Goal: Transaction & Acquisition: Purchase product/service

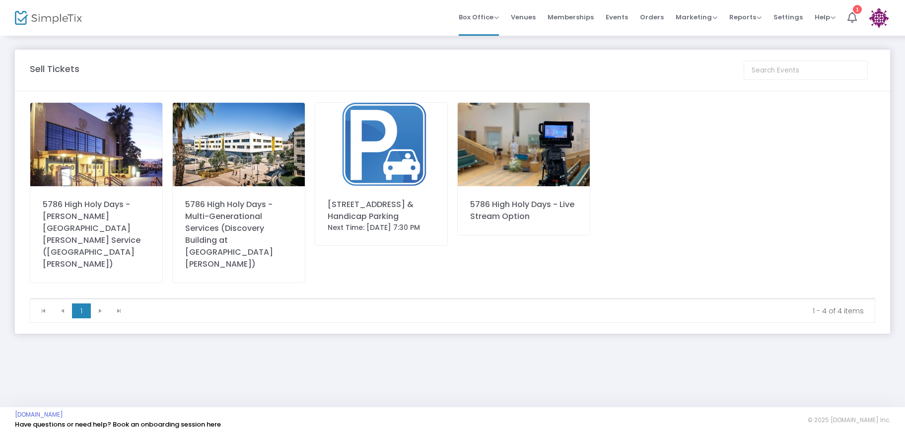
click at [233, 159] on img at bounding box center [239, 144] width 132 height 83
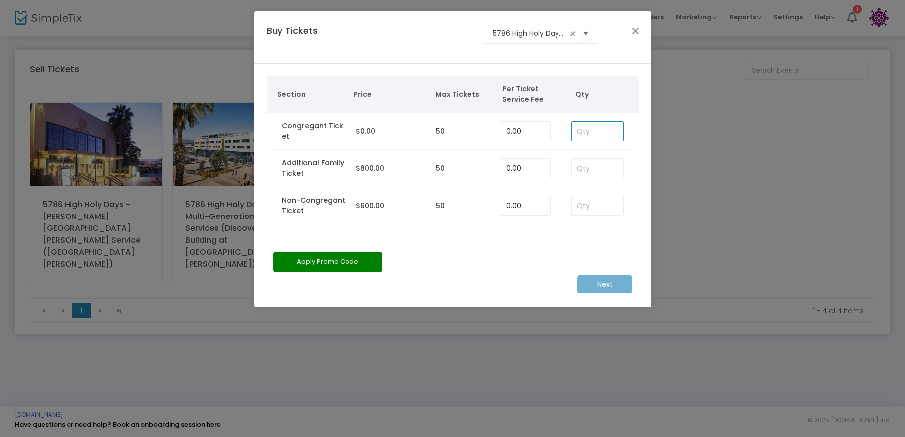
click at [588, 131] on input at bounding box center [598, 131] width 52 height 19
type input "5"
click at [605, 278] on m-button "Next" at bounding box center [605, 284] width 55 height 18
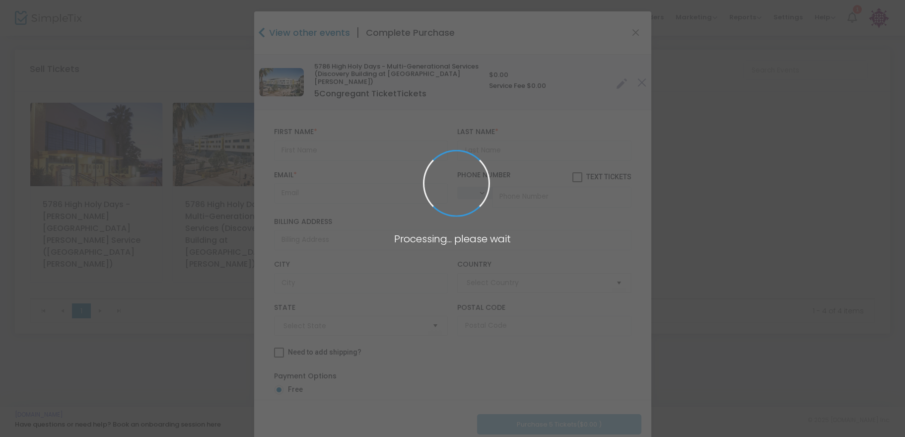
type input "[GEOGRAPHIC_DATA]"
type input "[US_STATE]"
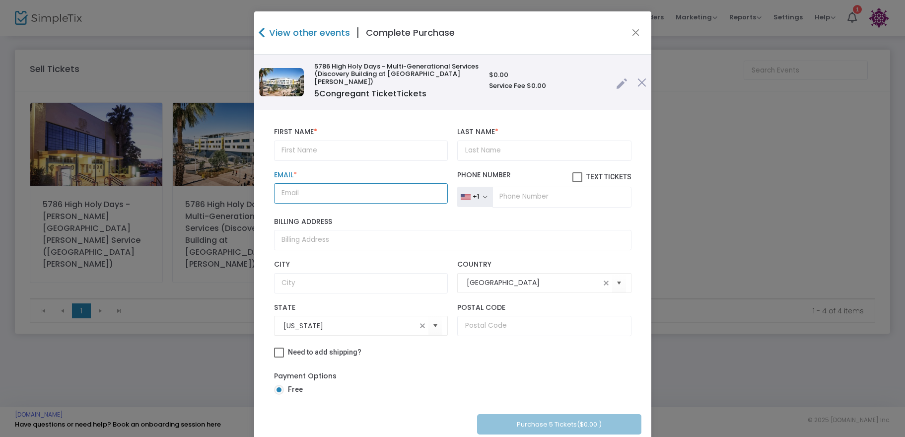
click at [319, 195] on input "Email *" at bounding box center [361, 193] width 174 height 20
paste input "[PERSON_NAME][EMAIL_ADDRESS][PERSON_NAME][DOMAIN_NAME]"
type input "[PERSON_NAME][EMAIL_ADDRESS][PERSON_NAME][DOMAIN_NAME]"
click at [524, 198] on input "tel" at bounding box center [562, 197] width 139 height 21
paste input "[PHONE_NUMBER]"
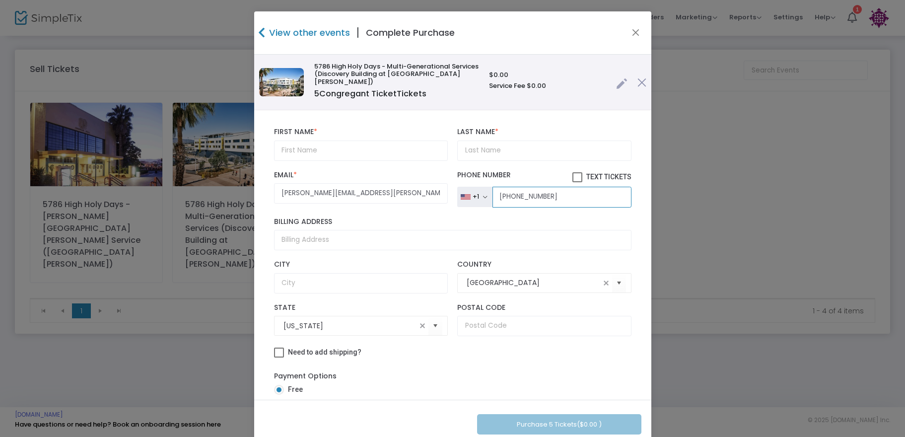
type input "[PHONE_NUMBER]"
click at [322, 149] on input "text" at bounding box center [361, 151] width 174 height 20
type input "[PERSON_NAME]"
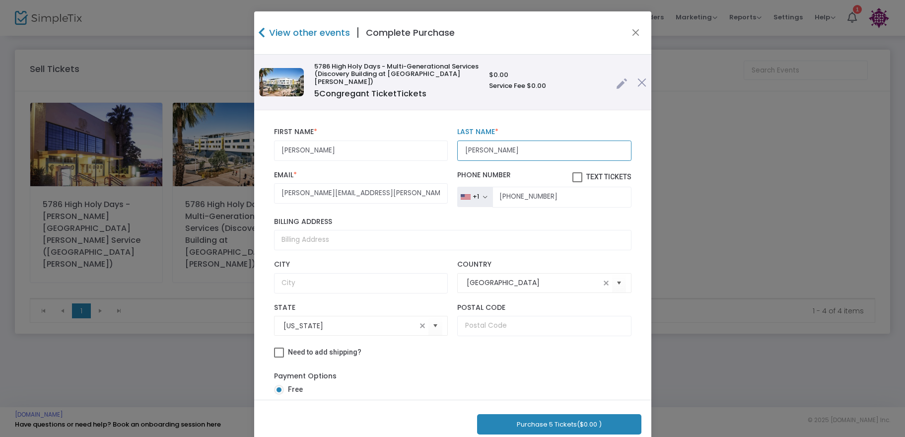
type input "[PERSON_NAME]"
click at [556, 422] on button "Purchase 5 Tickets ($0.00 )" at bounding box center [559, 424] width 164 height 20
